Goal: Information Seeking & Learning: Check status

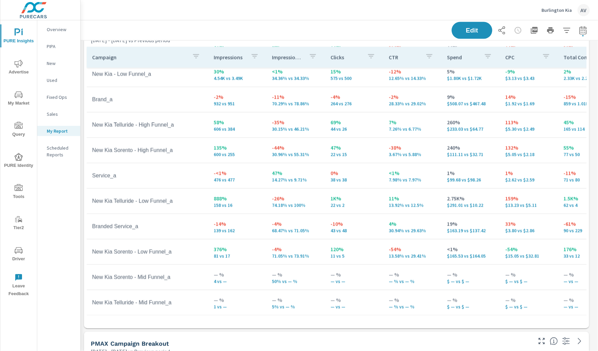
scroll to position [0, 0]
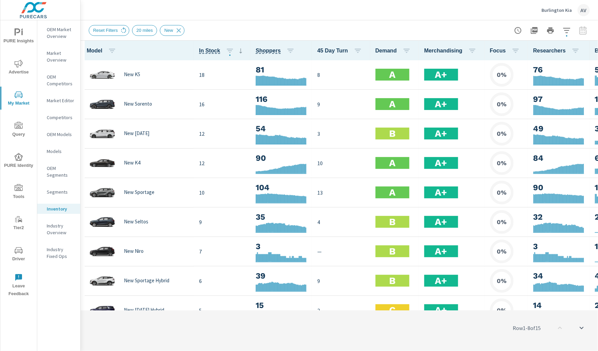
scroll to position [0, 0]
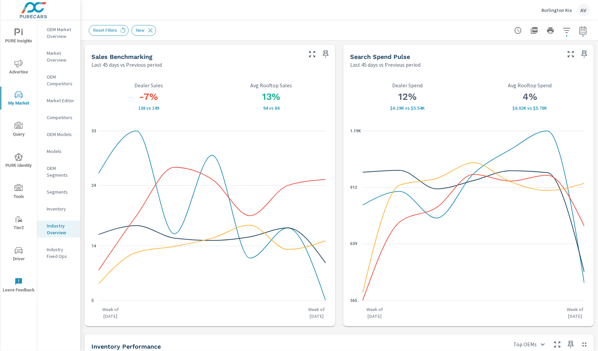
scroll to position [414, 0]
